Goal: Task Accomplishment & Management: Manage account settings

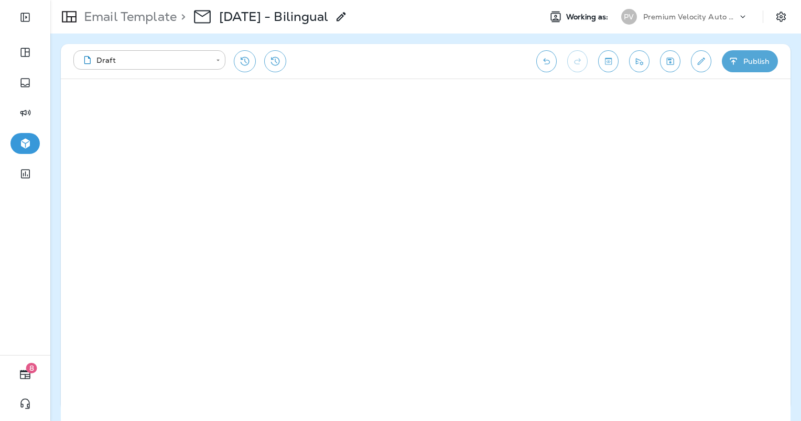
click at [63, 21] on icon at bounding box center [69, 17] width 15 height 12
click at [667, 61] on icon "Save" at bounding box center [670, 61] width 7 height 7
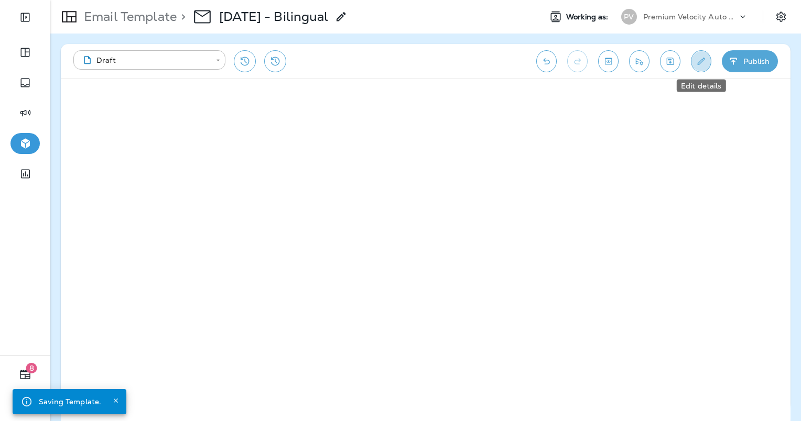
click at [703, 60] on icon "Edit details" at bounding box center [700, 61] width 11 height 10
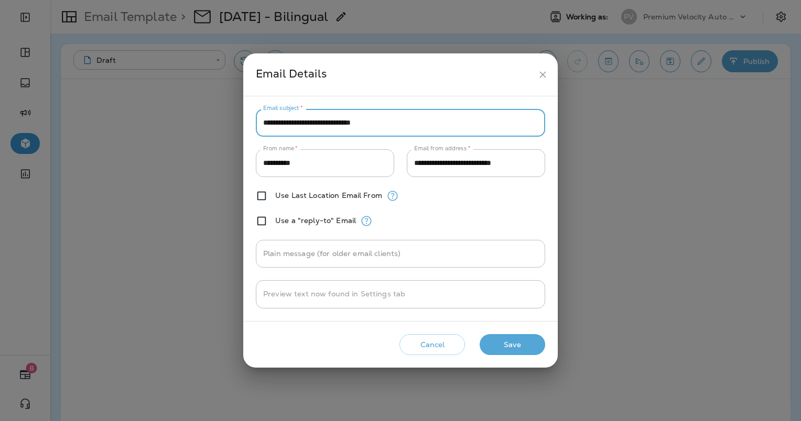
drag, startPoint x: 340, startPoint y: 123, endPoint x: 237, endPoint y: 127, distance: 102.3
click at [237, 127] on div "**********" at bounding box center [400, 210] width 801 height 421
type input "**********"
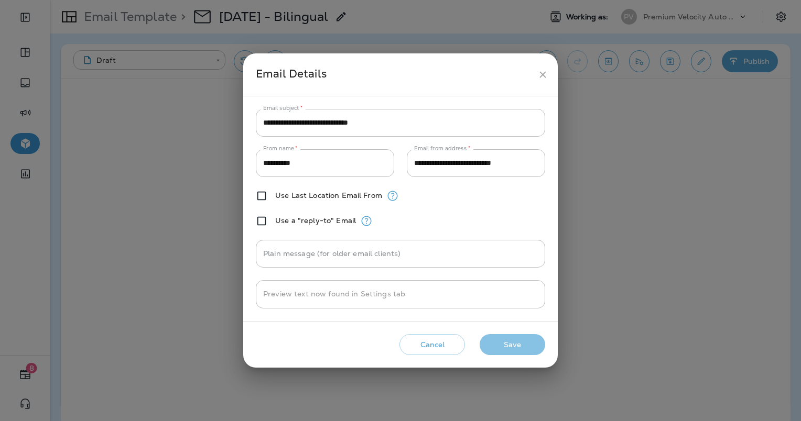
click at [504, 352] on button "Save" at bounding box center [513, 344] width 66 height 21
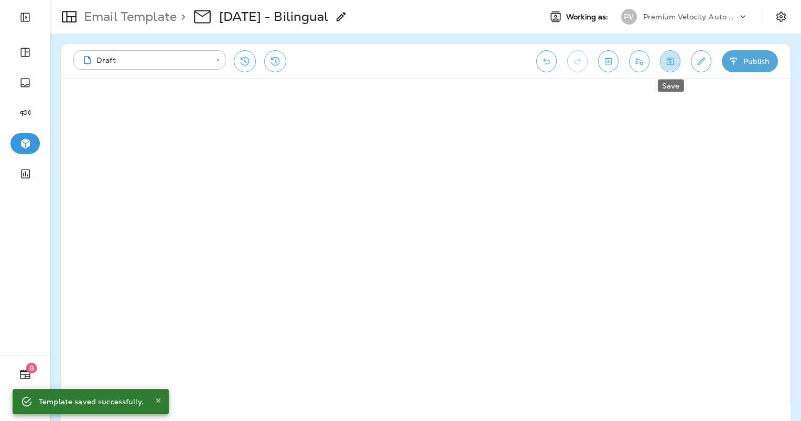
click at [667, 61] on icon "Save" at bounding box center [670, 61] width 7 height 7
click at [743, 68] on button "Publish" at bounding box center [750, 61] width 56 height 22
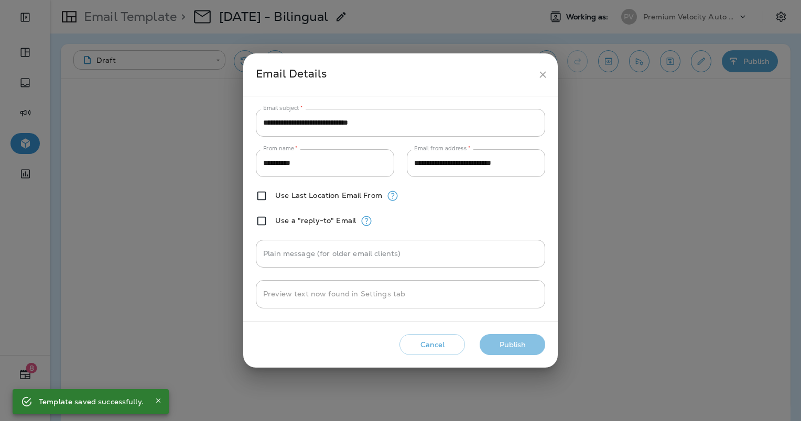
click at [513, 344] on button "Publish" at bounding box center [513, 344] width 66 height 21
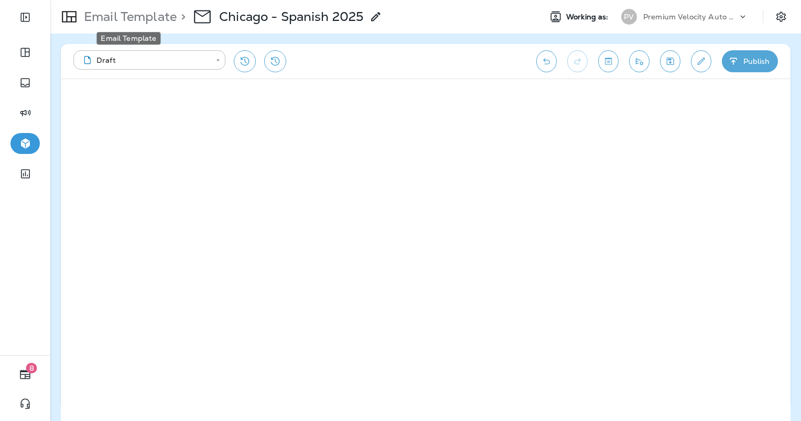
click at [127, 13] on p "Email Template" at bounding box center [128, 17] width 97 height 16
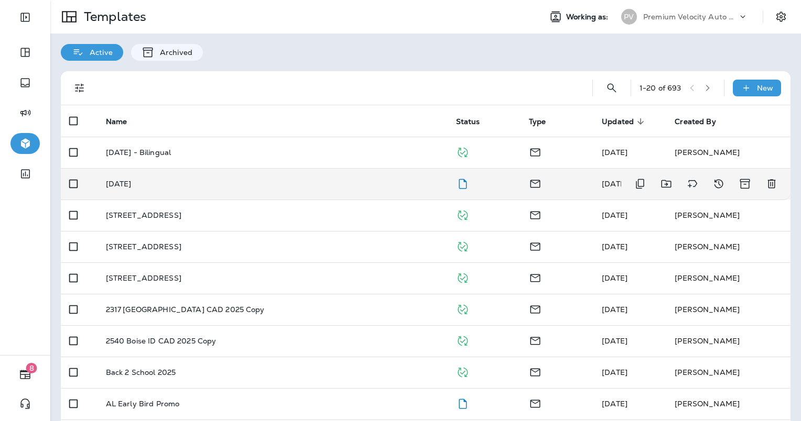
click at [132, 188] on p "Labor Day 2025" at bounding box center [119, 184] width 26 height 8
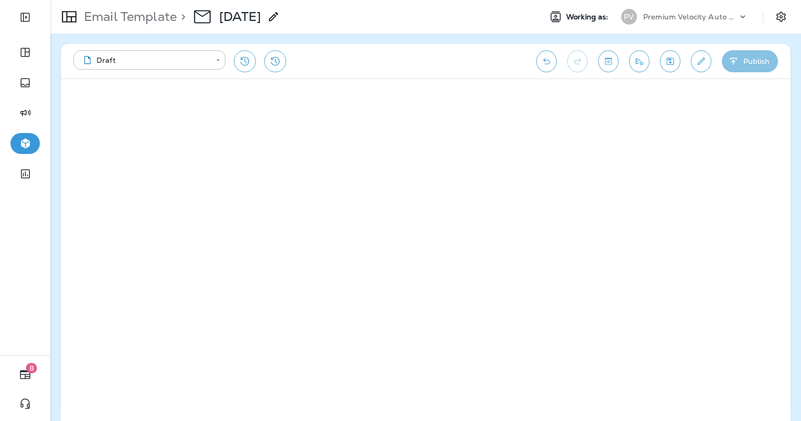
click at [738, 68] on button "Publish" at bounding box center [750, 61] width 56 height 22
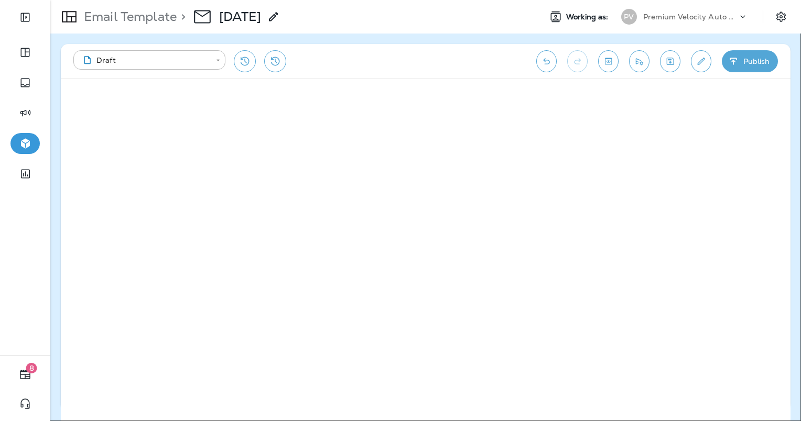
click at [507, 206] on div "Cancel Publish" at bounding box center [400, 201] width 801 height 12
click at [67, 206] on button "Publish" at bounding box center [49, 201] width 35 height 12
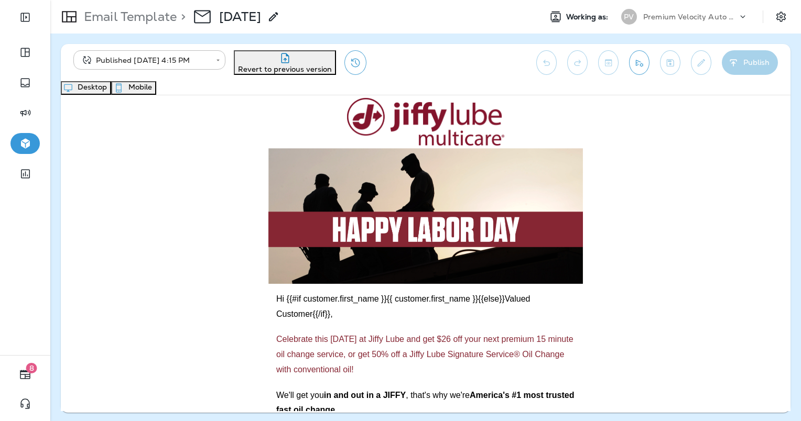
drag, startPoint x: 23, startPoint y: 112, endPoint x: 98, endPoint y: 178, distance: 99.9
click at [98, 91] on body "**********" at bounding box center [400, 45] width 801 height 91
click at [53, 24] on span "Segments" at bounding box center [35, 18] width 36 height 9
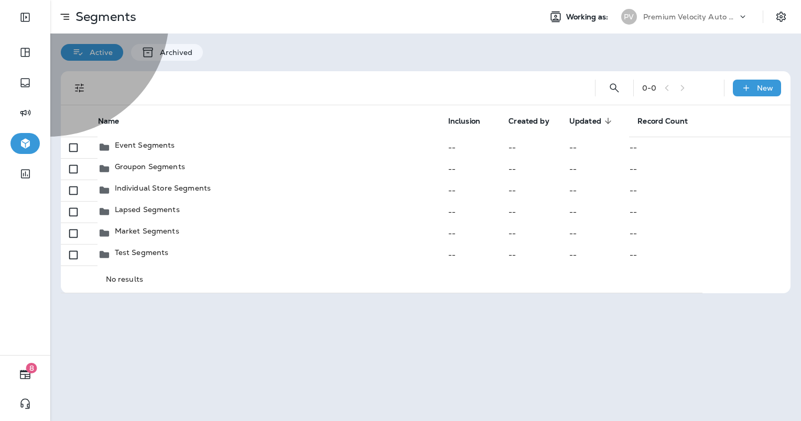
click at [53, 39] on span "Templates" at bounding box center [35, 34] width 37 height 9
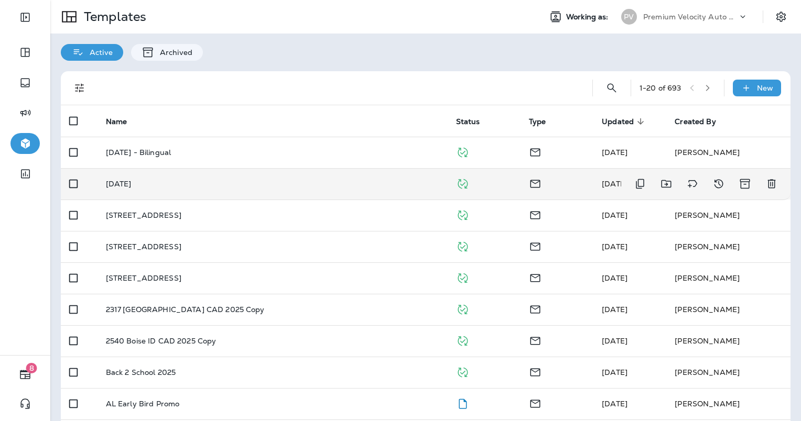
click at [132, 182] on p "Labor Day 2025" at bounding box center [119, 184] width 26 height 8
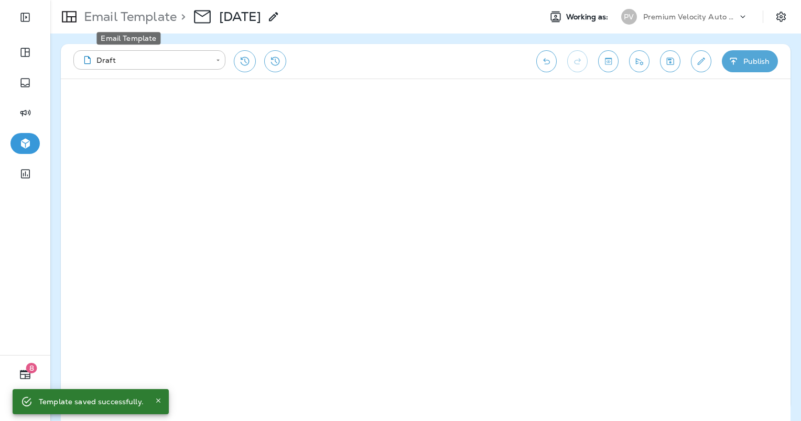
click at [107, 21] on p "Email Template" at bounding box center [128, 17] width 97 height 16
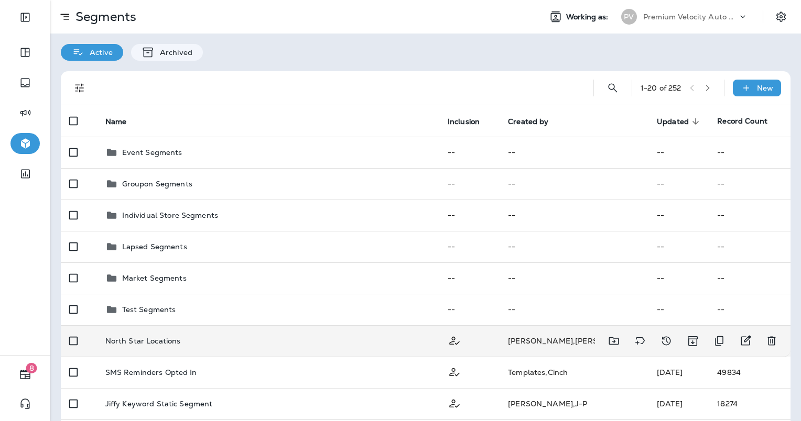
click at [248, 341] on div "North Star Locations" at bounding box center [267, 341] width 325 height 8
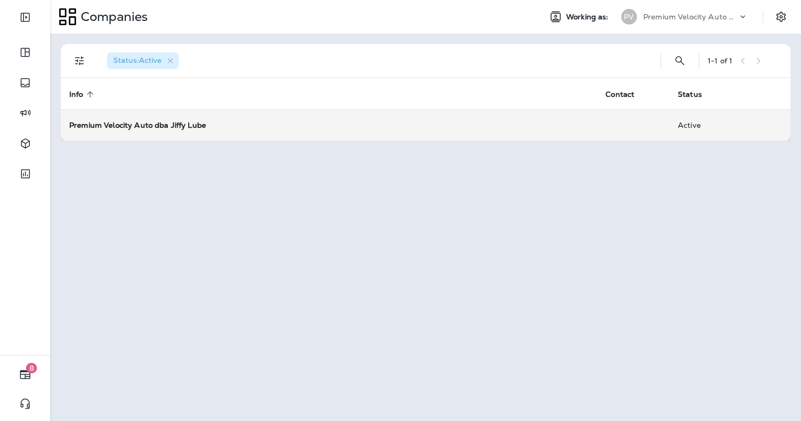
click at [134, 124] on strong "Premium Velocity Auto dba Jiffy Lube" at bounding box center [137, 125] width 137 height 9
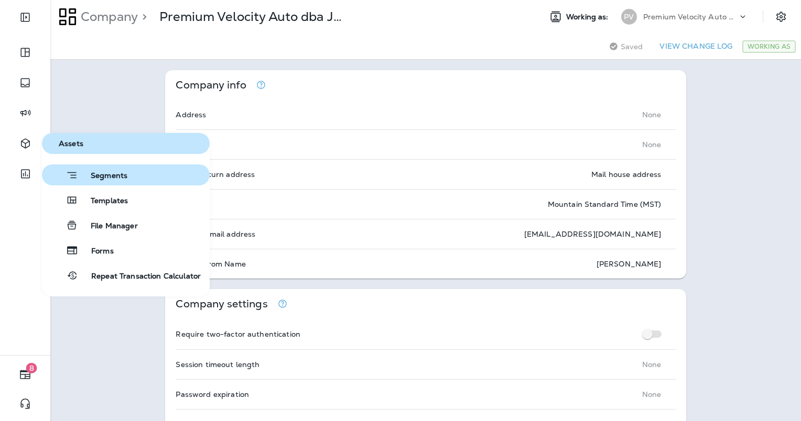
click at [74, 178] on icon "button" at bounding box center [72, 175] width 13 height 13
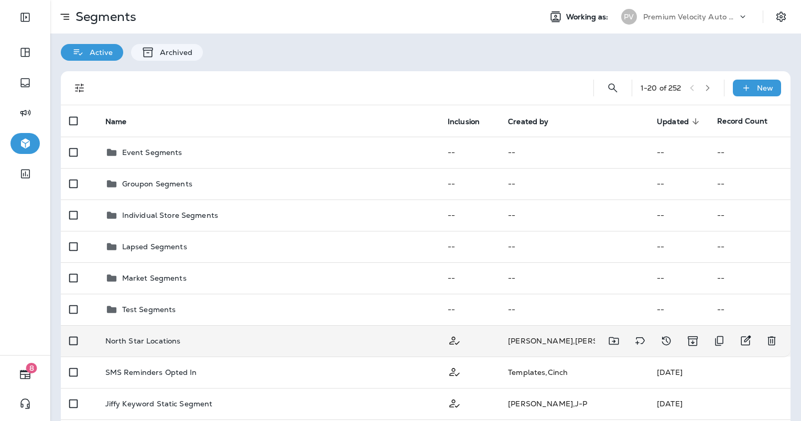
click at [180, 343] on div "North Star Locations" at bounding box center [267, 341] width 325 height 8
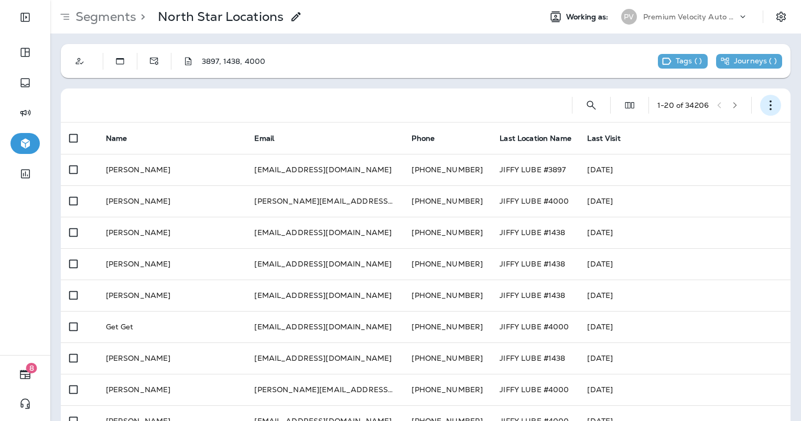
click at [765, 107] on icon "button" at bounding box center [770, 105] width 10 height 10
click at [688, 128] on p "Edit Segment" at bounding box center [693, 132] width 54 height 8
